Goal: Task Accomplishment & Management: Use online tool/utility

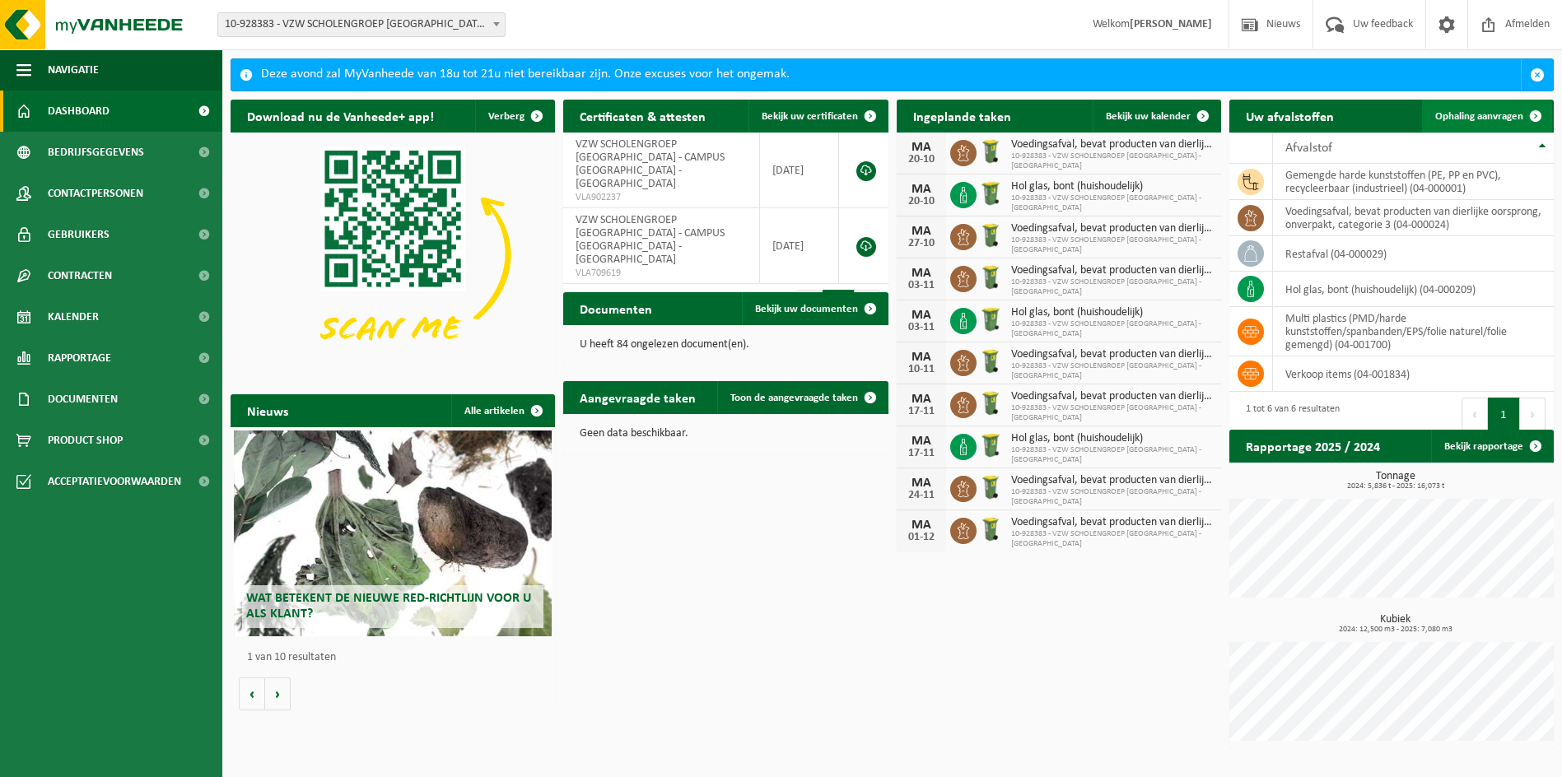
click at [1472, 118] on span "Ophaling aanvragen" at bounding box center [1479, 116] width 88 height 11
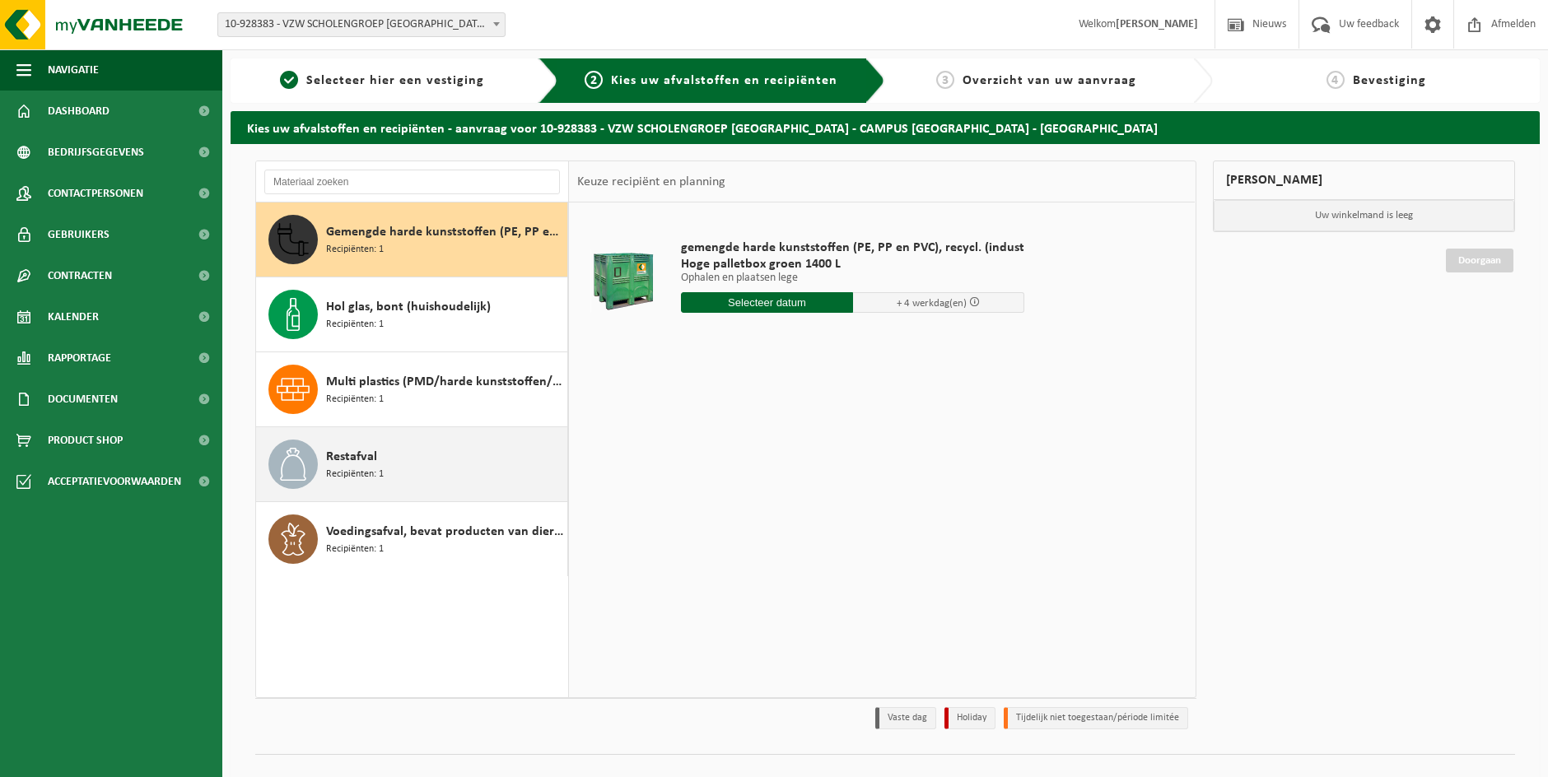
click at [352, 464] on span "Restafval" at bounding box center [351, 457] width 51 height 20
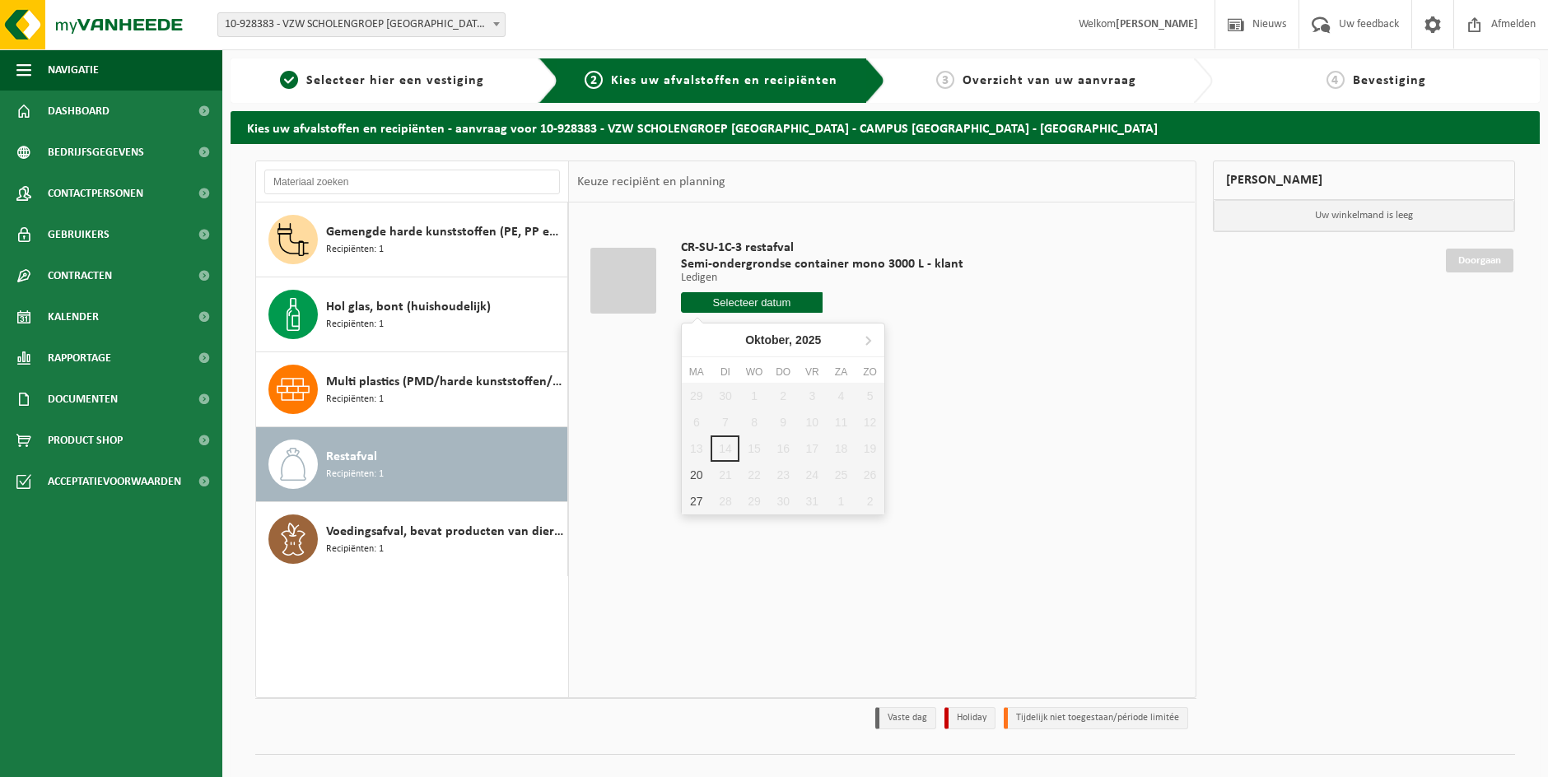
click at [739, 301] on input "text" at bounding box center [752, 302] width 142 height 21
click at [694, 478] on div "20" at bounding box center [696, 475] width 29 height 26
type input "Van [DATE]"
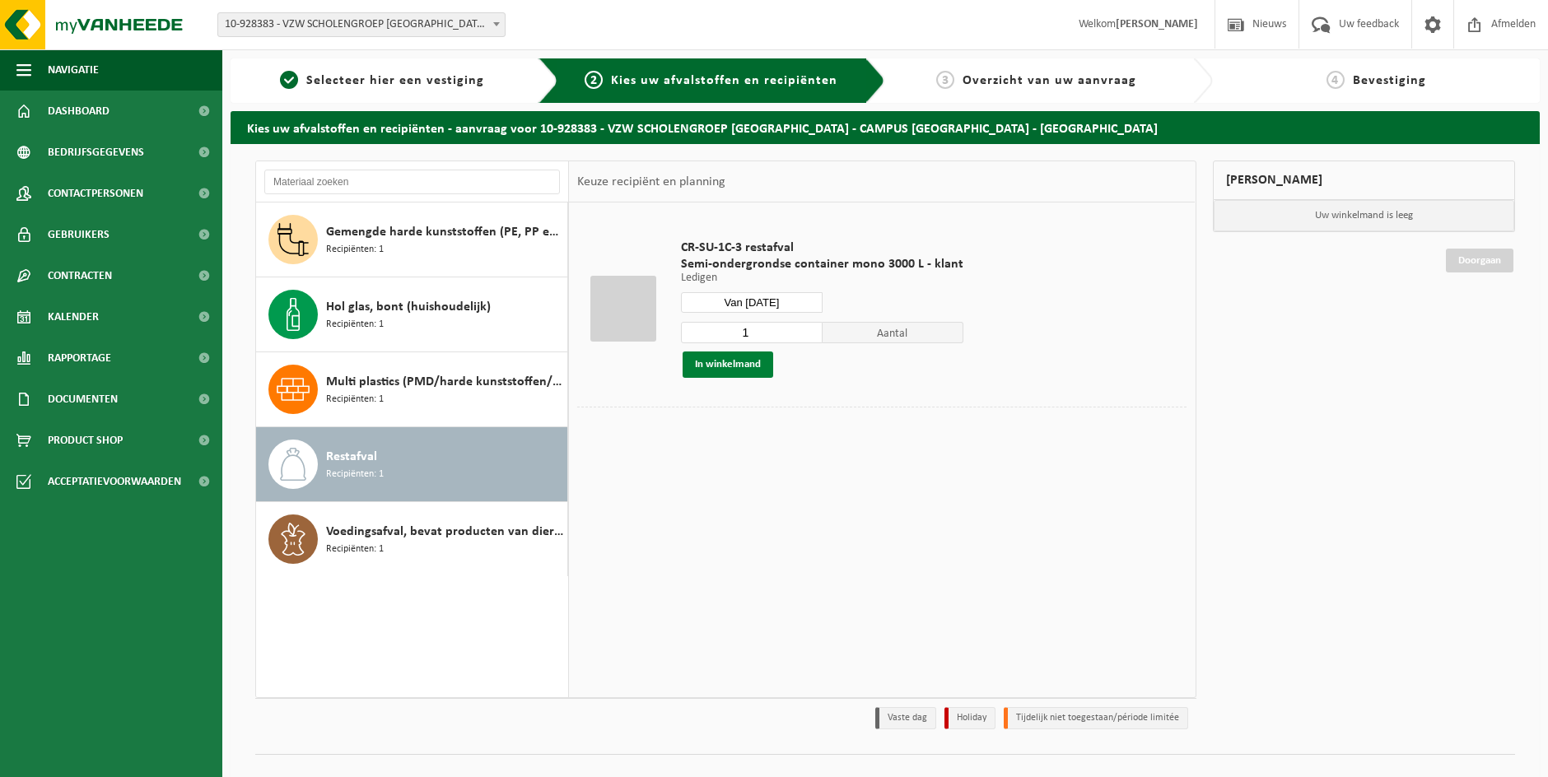
click at [730, 364] on button "In winkelmand" at bounding box center [728, 365] width 91 height 26
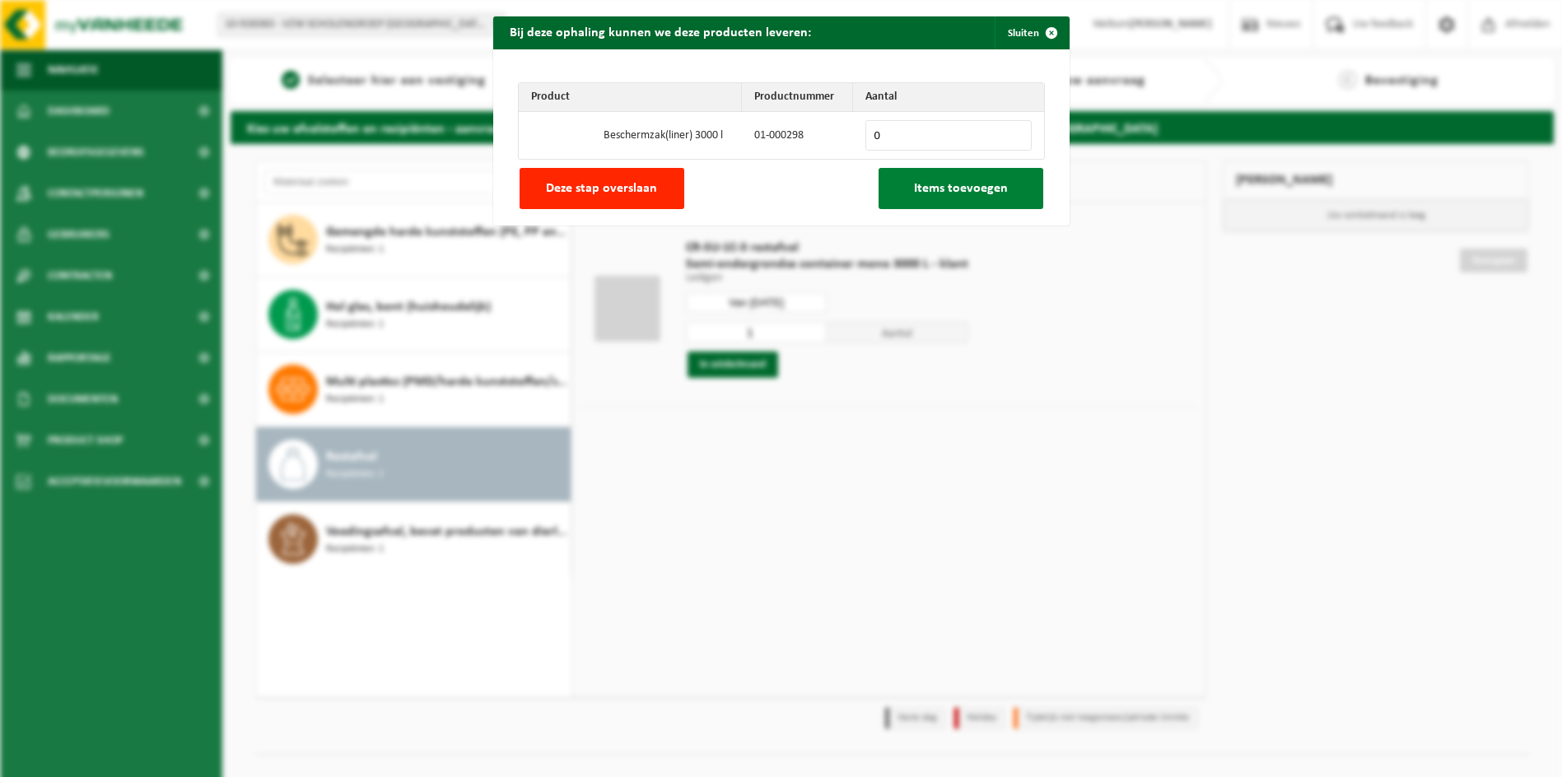
click at [953, 184] on span "Items toevoegen" at bounding box center [961, 188] width 94 height 13
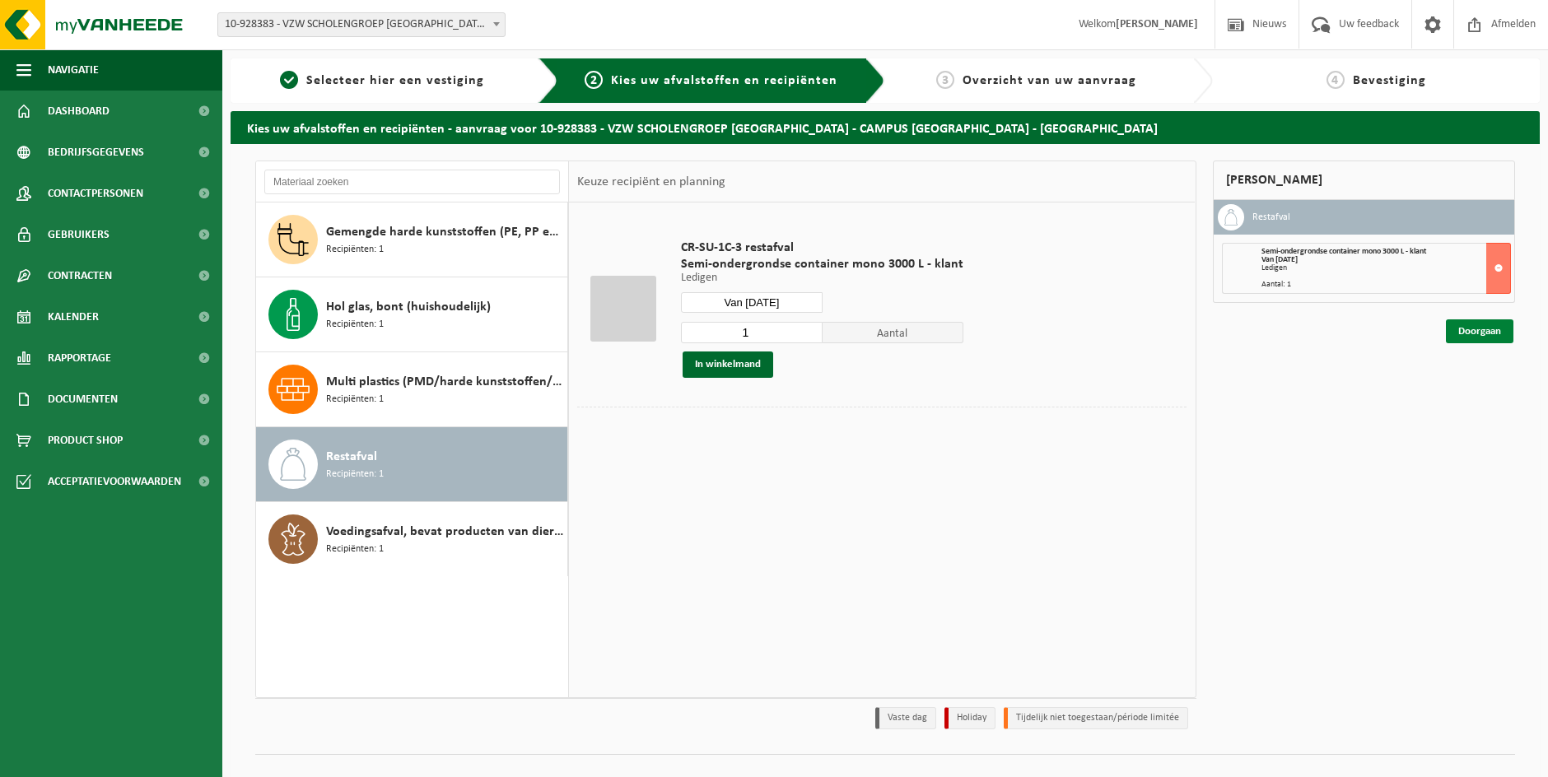
click at [1480, 329] on link "Doorgaan" at bounding box center [1480, 331] width 68 height 24
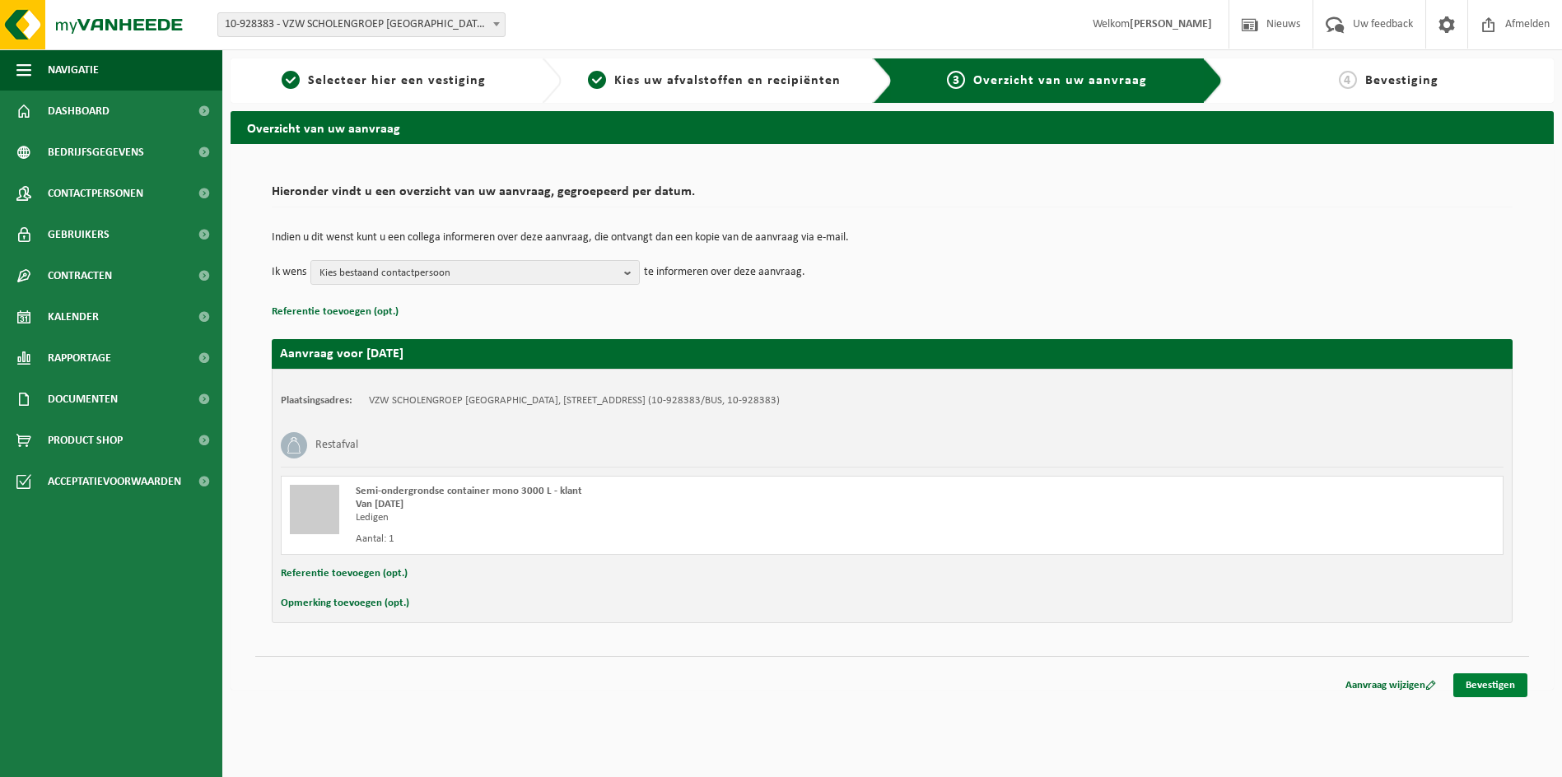
click at [1498, 688] on link "Bevestigen" at bounding box center [1490, 686] width 74 height 24
